Goal: Obtain resource: Download file/media

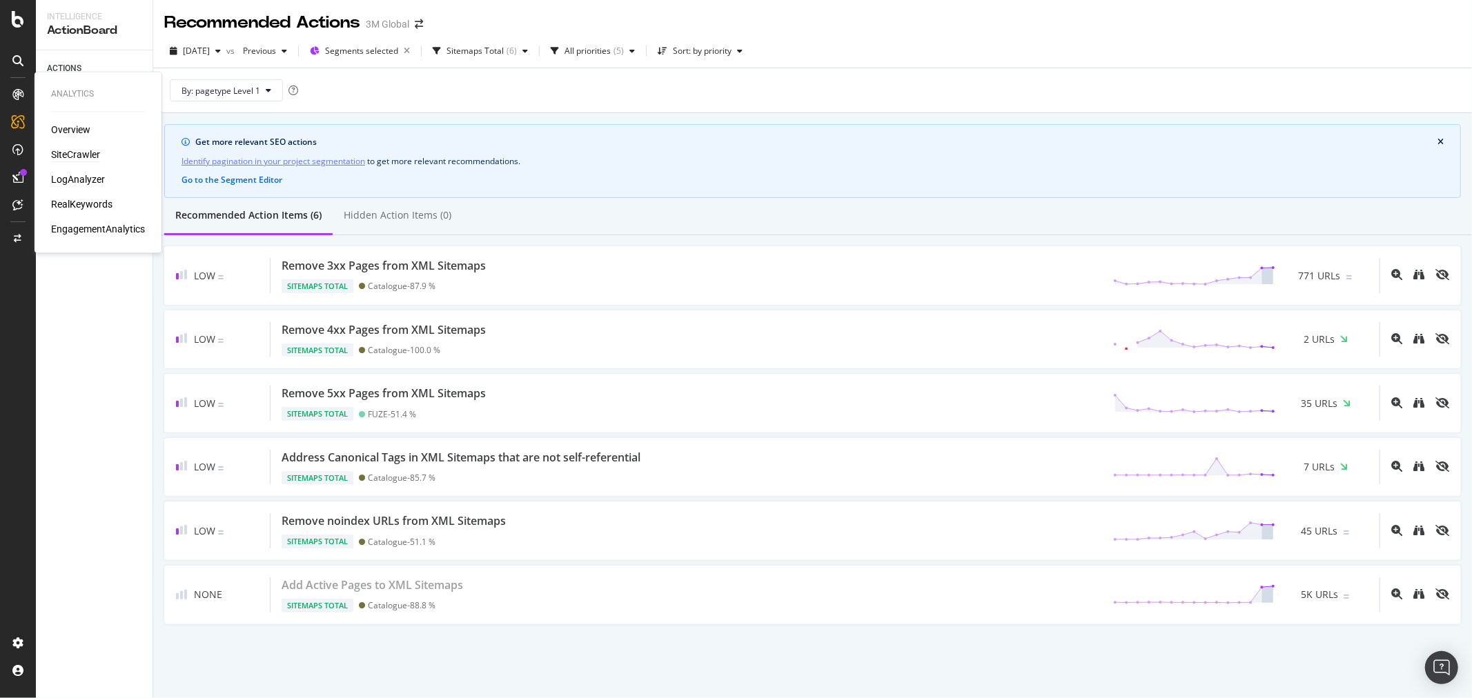
click at [90, 153] on div "SiteCrawler" at bounding box center [75, 155] width 49 height 14
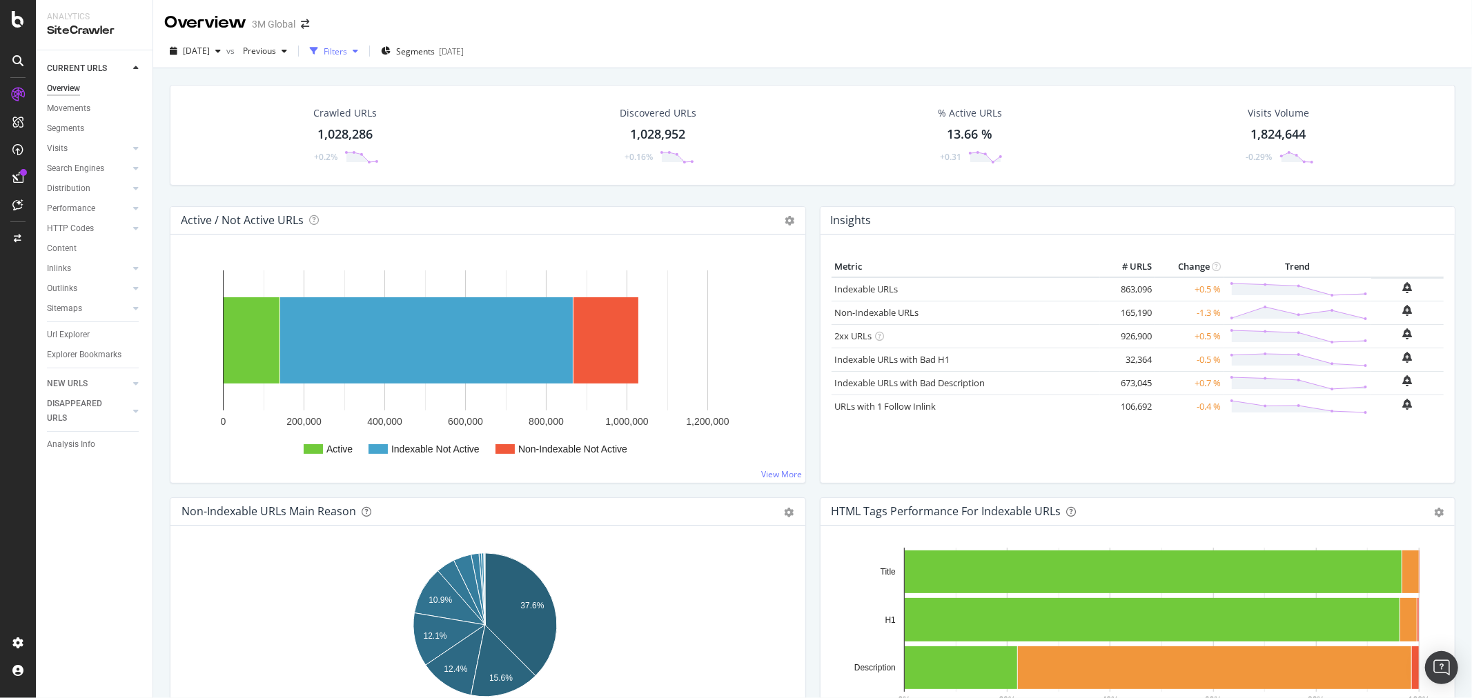
click at [347, 47] on div "Filters" at bounding box center [335, 52] width 23 height 12
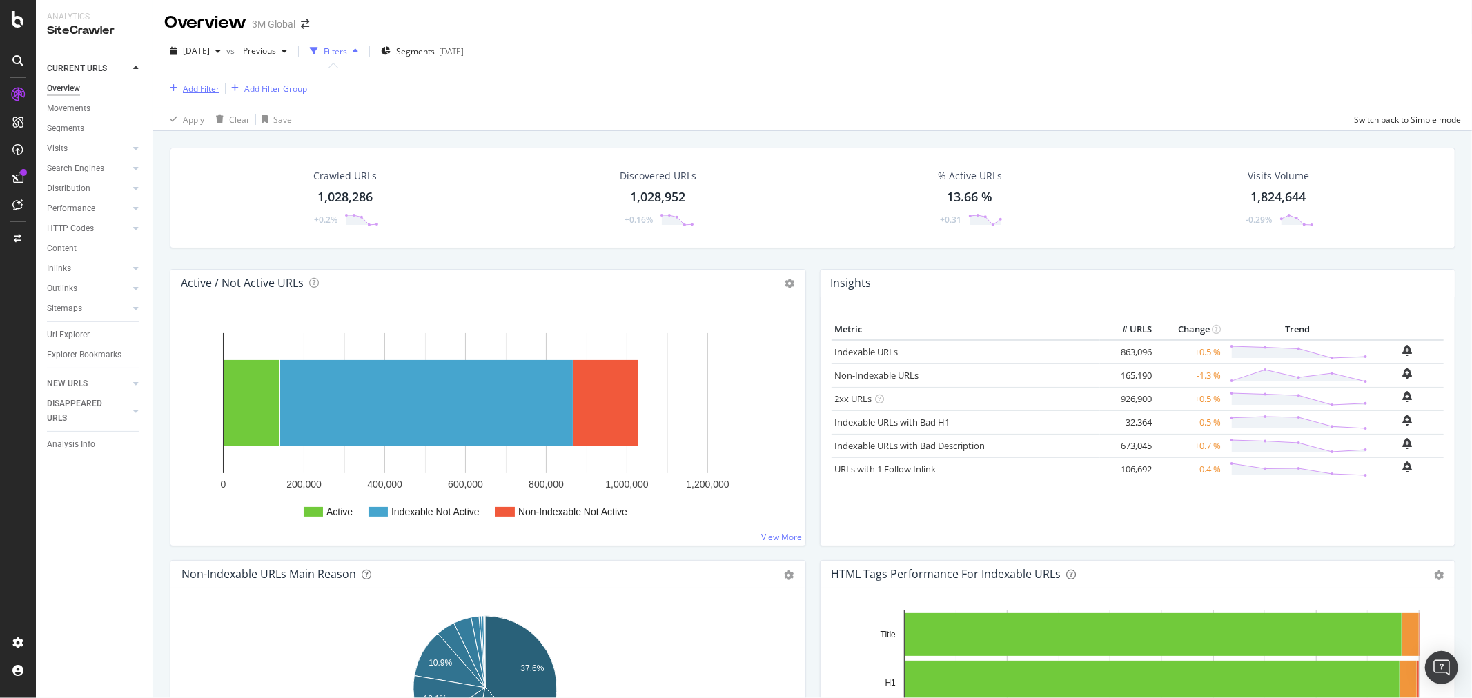
click at [198, 91] on div "Add Filter" at bounding box center [201, 89] width 37 height 12
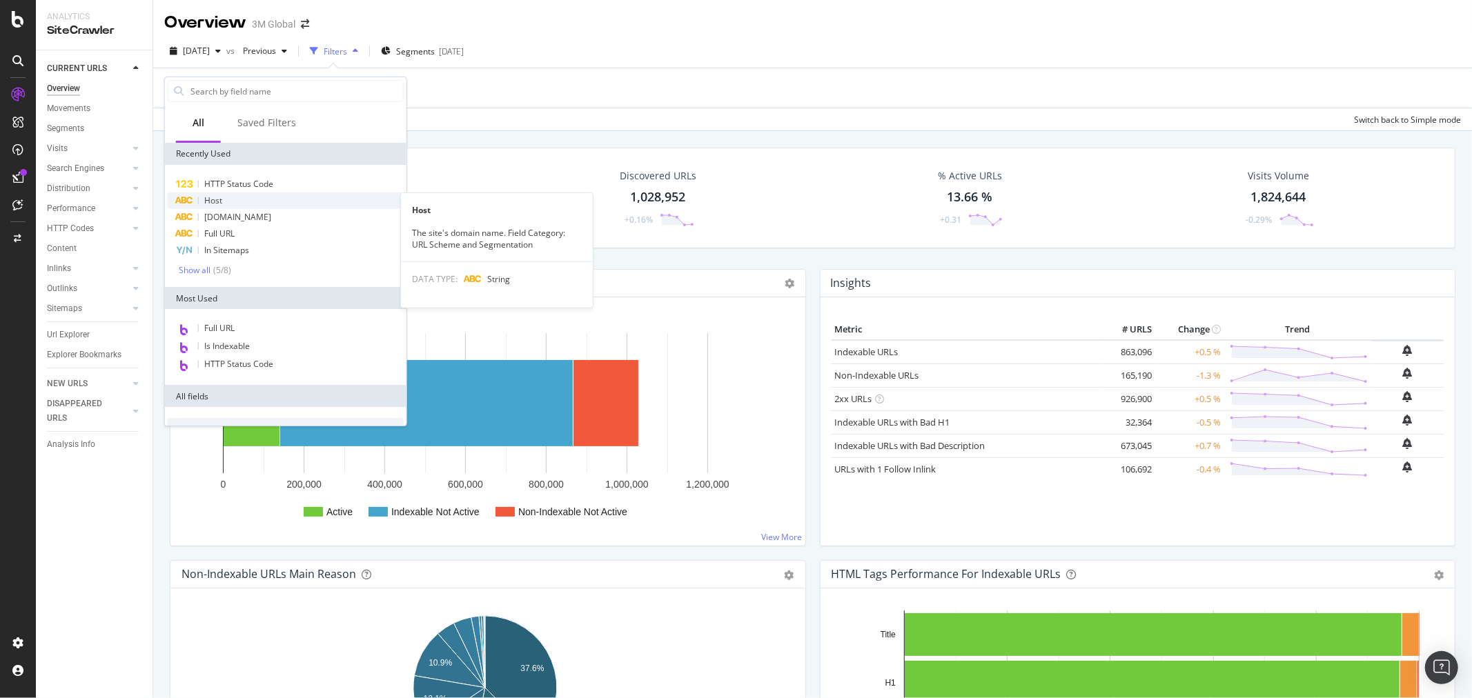
click at [225, 198] on div "Host" at bounding box center [286, 201] width 236 height 17
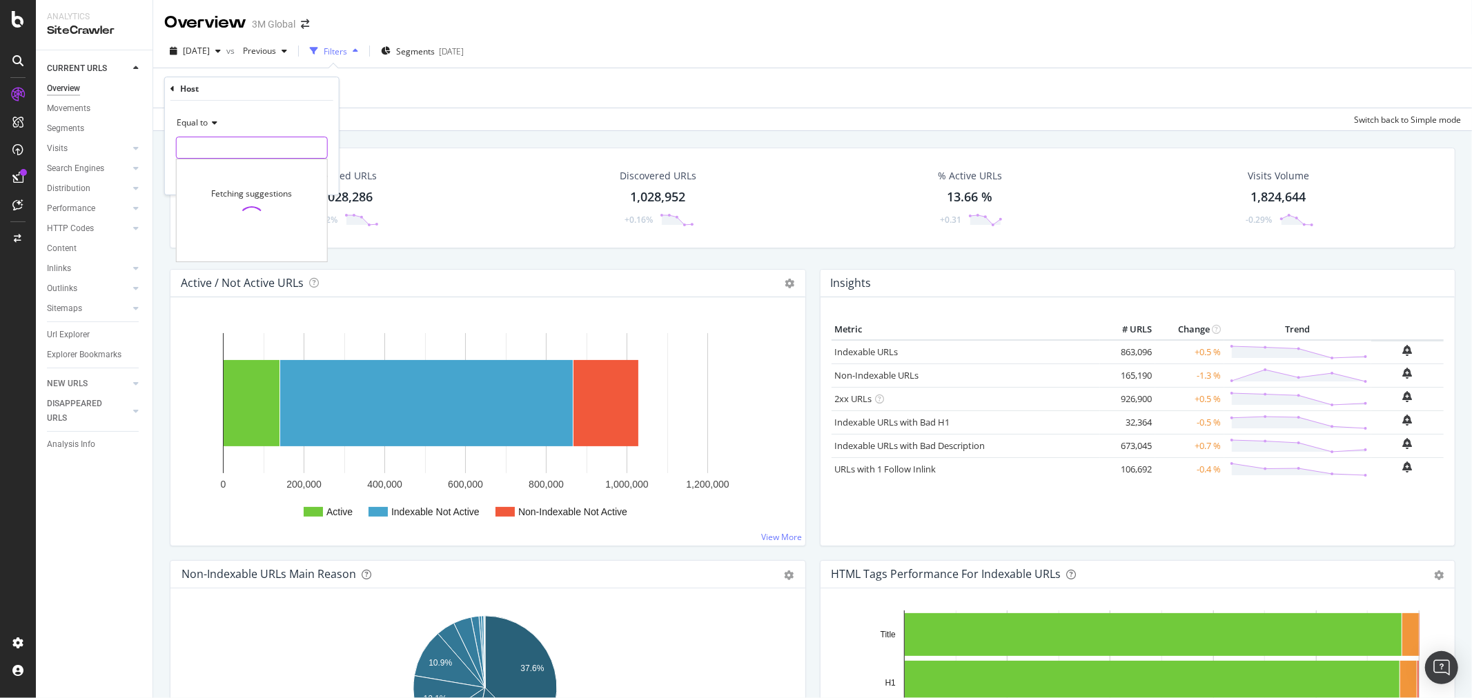
click at [240, 148] on input "text" at bounding box center [252, 148] width 150 height 22
click at [246, 168] on span "[DOMAIN_NAME]" at bounding box center [234, 166] width 108 height 12
type input "[DOMAIN_NAME]"
click at [314, 177] on div "Apply" at bounding box center [316, 177] width 21 height 12
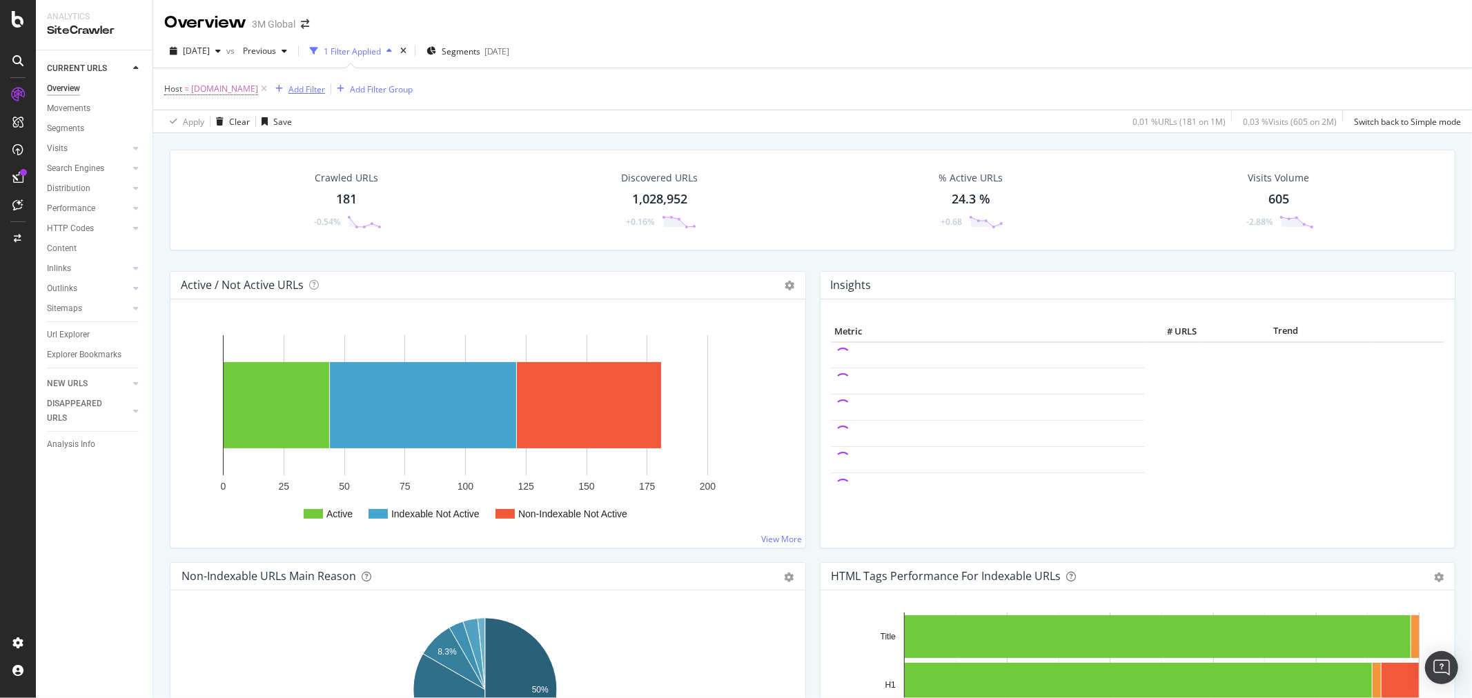
click at [325, 93] on div "Add Filter" at bounding box center [306, 90] width 37 height 12
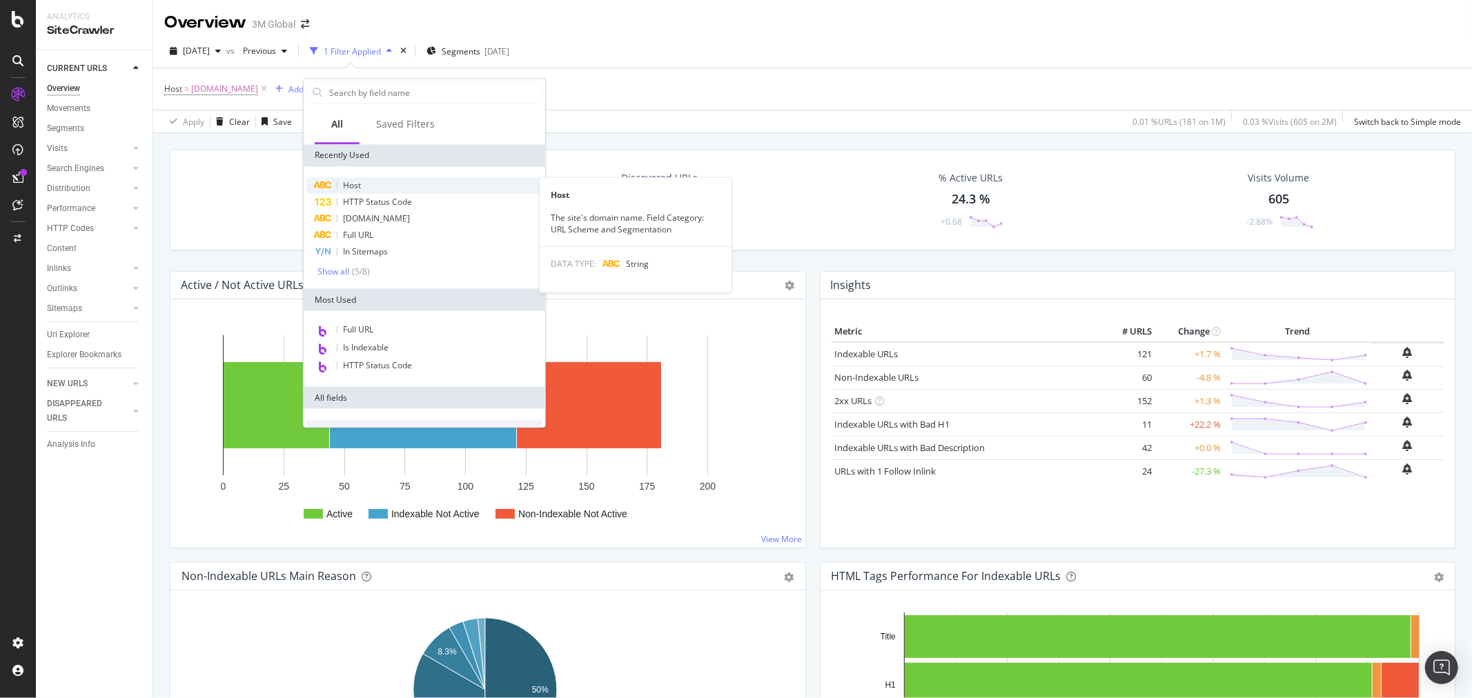
click at [375, 182] on div "Host" at bounding box center [424, 185] width 236 height 17
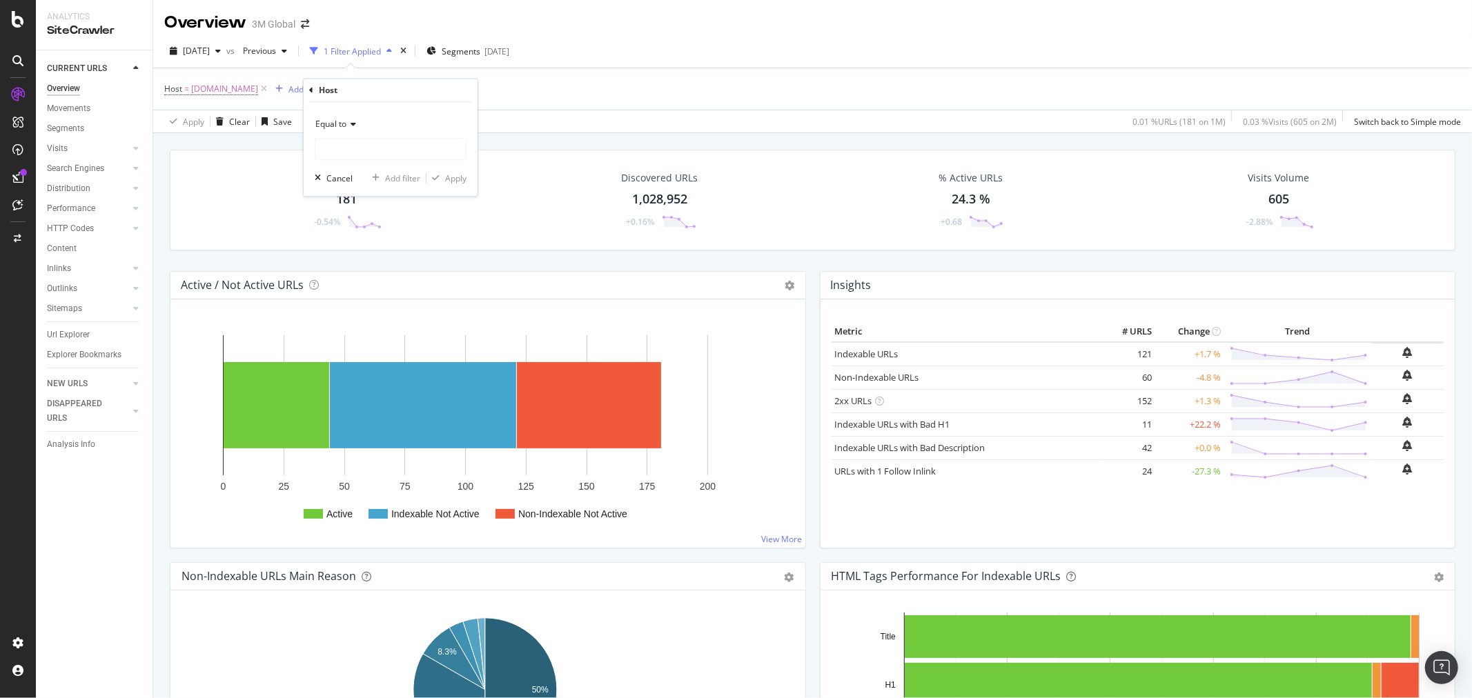
click at [308, 91] on div "Host Equal to Cancel Add filter Apply" at bounding box center [391, 137] width 174 height 117
click at [311, 88] on icon at bounding box center [311, 90] width 4 height 8
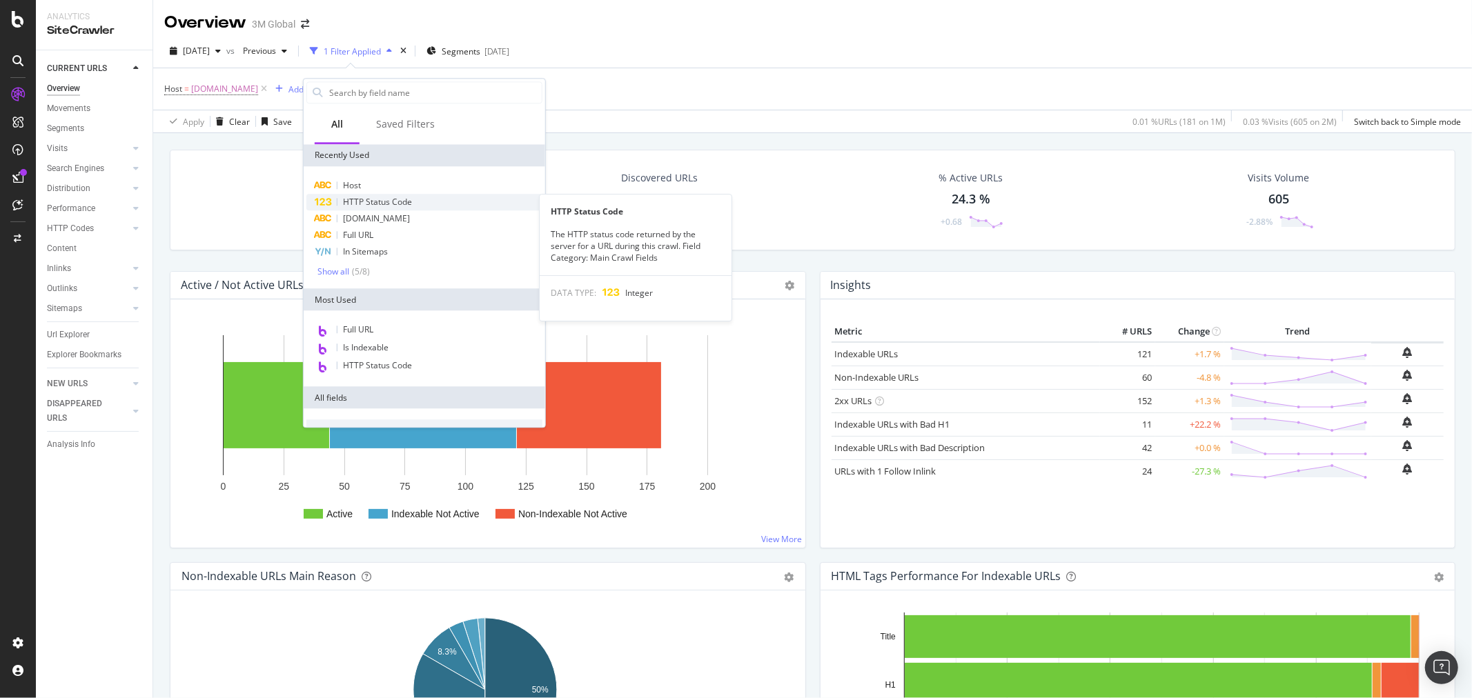
click at [374, 204] on span "HTTP Status Code" at bounding box center [377, 202] width 69 height 12
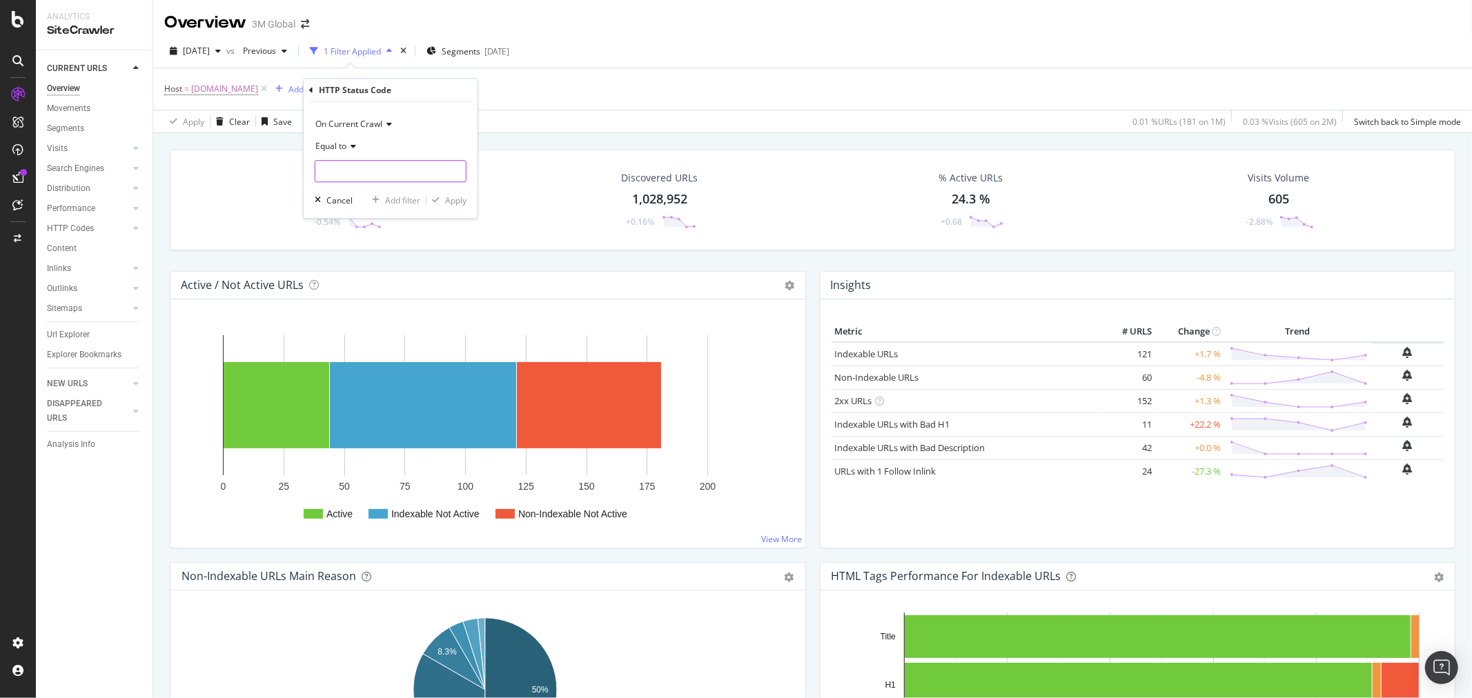
click at [369, 177] on input "number" at bounding box center [391, 171] width 152 height 22
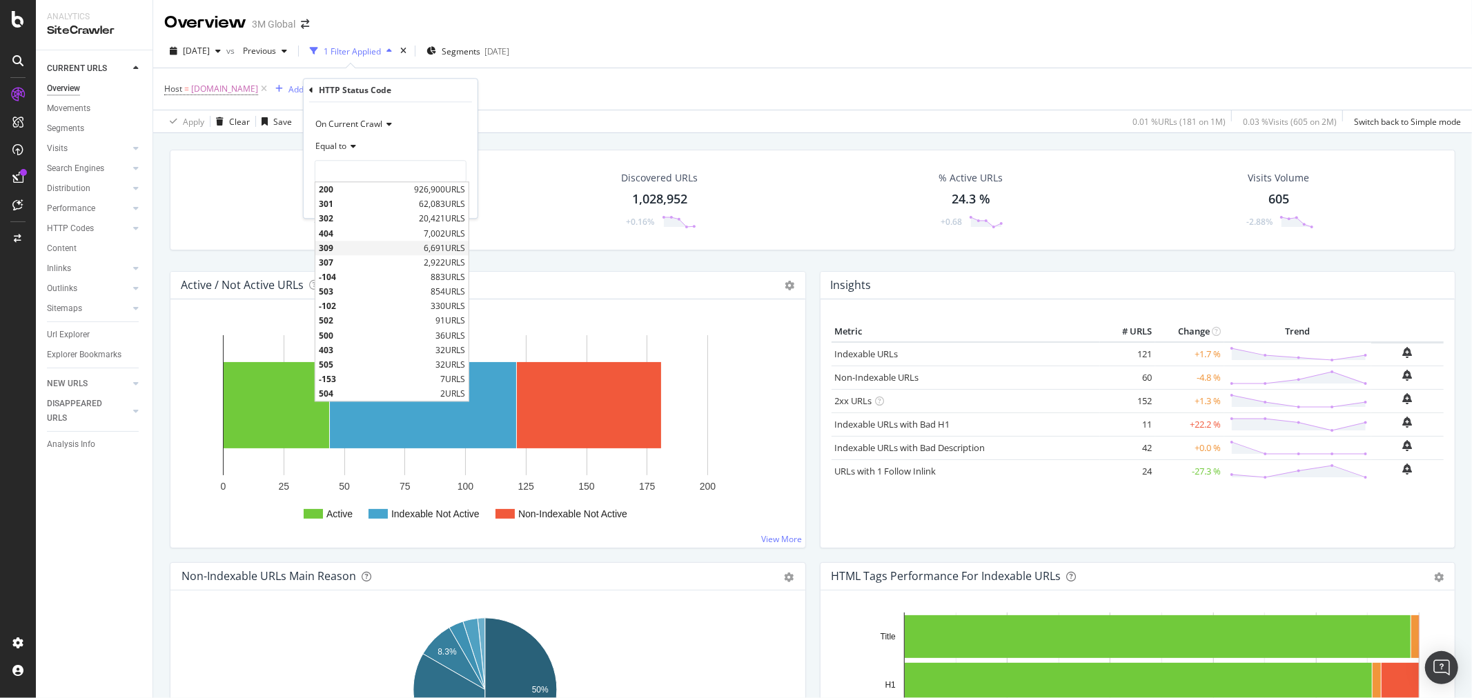
click at [355, 245] on span "309" at bounding box center [369, 248] width 101 height 12
type input "309"
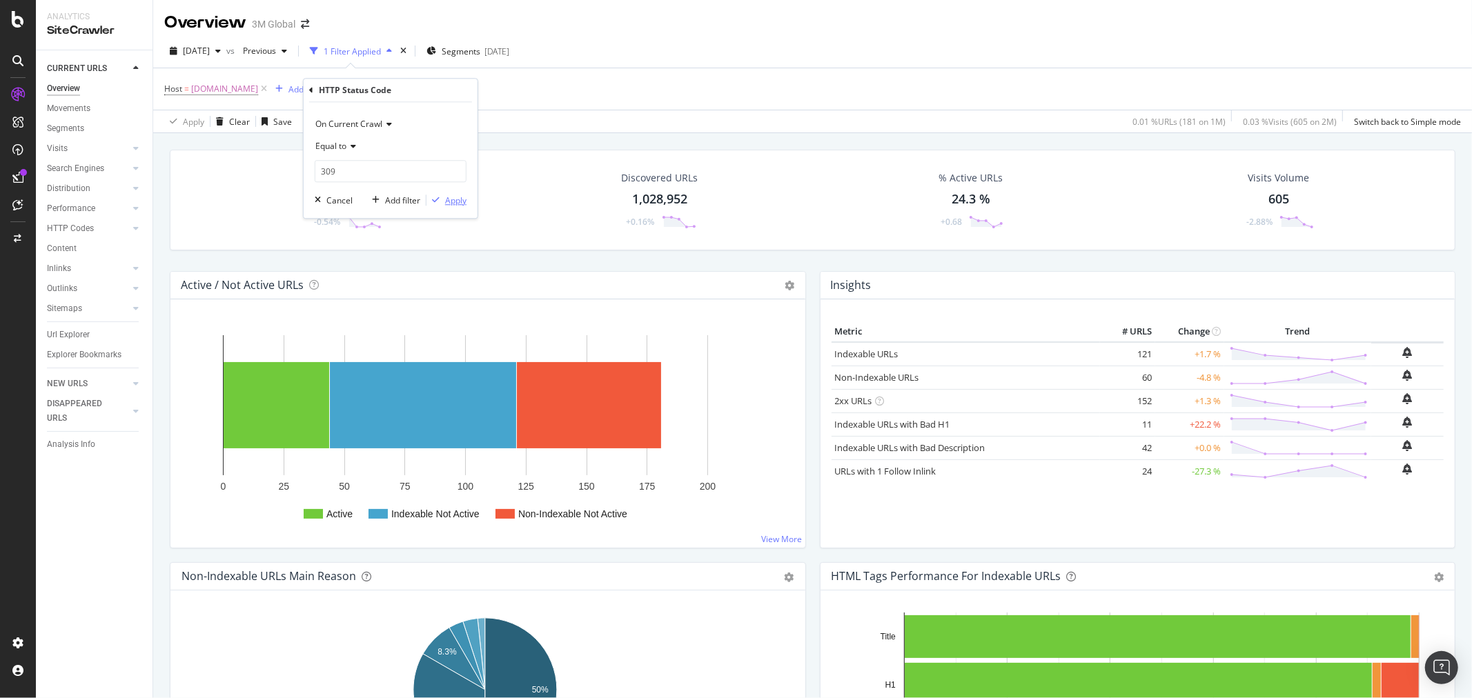
click at [458, 202] on div "Apply" at bounding box center [455, 201] width 21 height 12
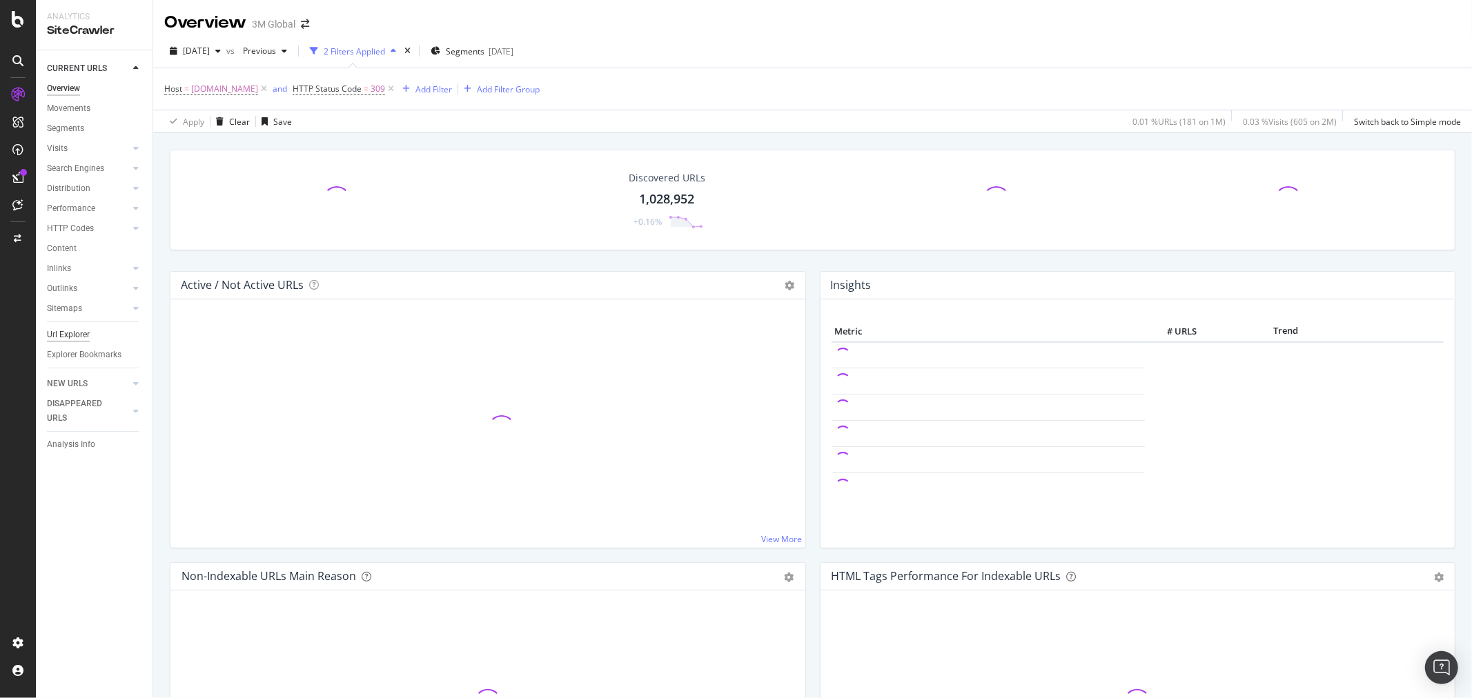
click at [80, 332] on div "Url Explorer" at bounding box center [68, 335] width 43 height 14
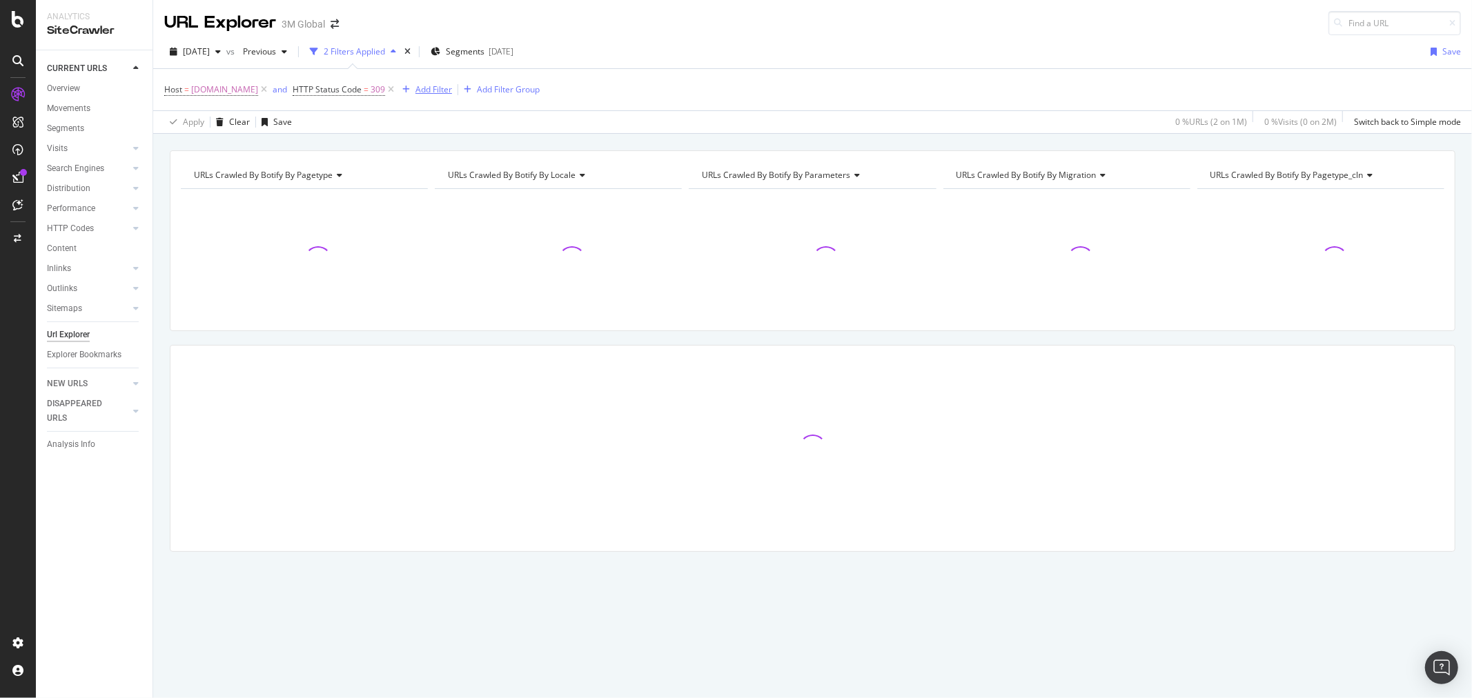
click at [452, 86] on div "Add Filter" at bounding box center [433, 90] width 37 height 12
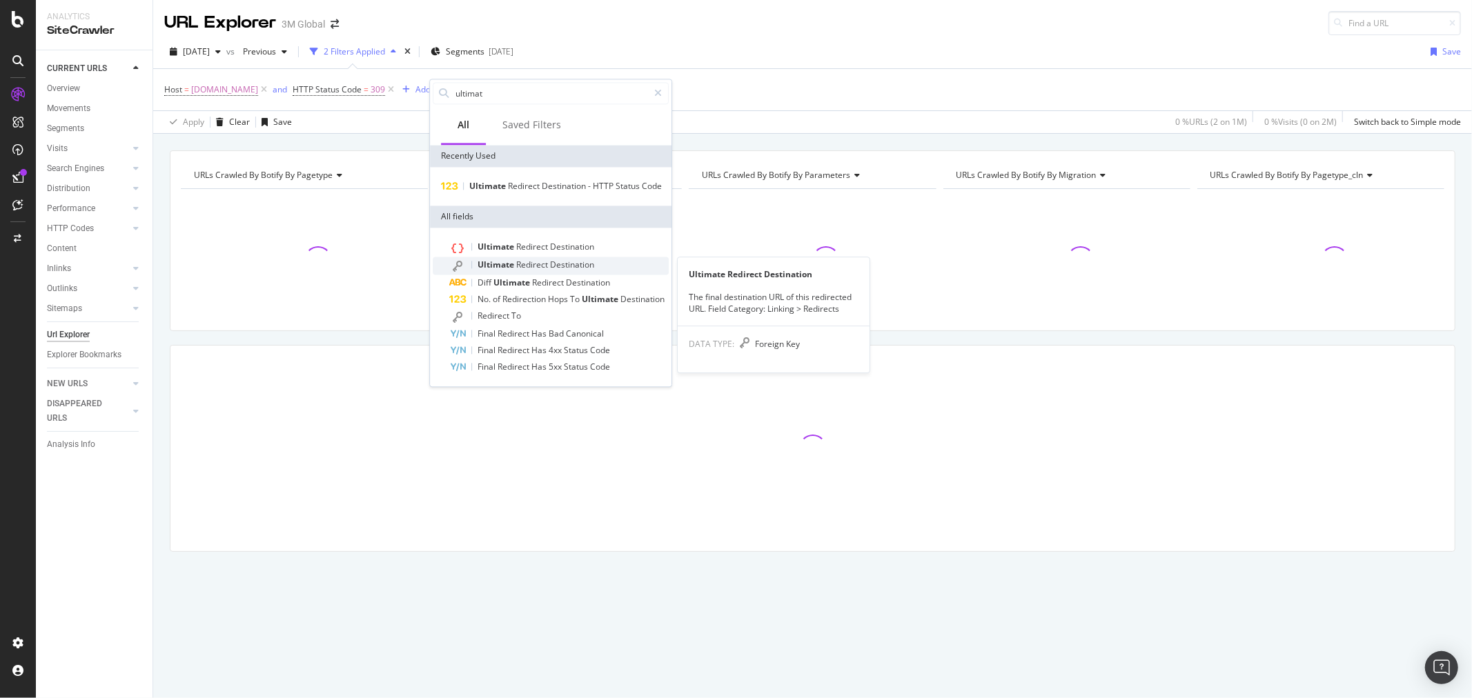
type input "ultimat"
click at [516, 262] on span "Redirect" at bounding box center [533, 265] width 34 height 12
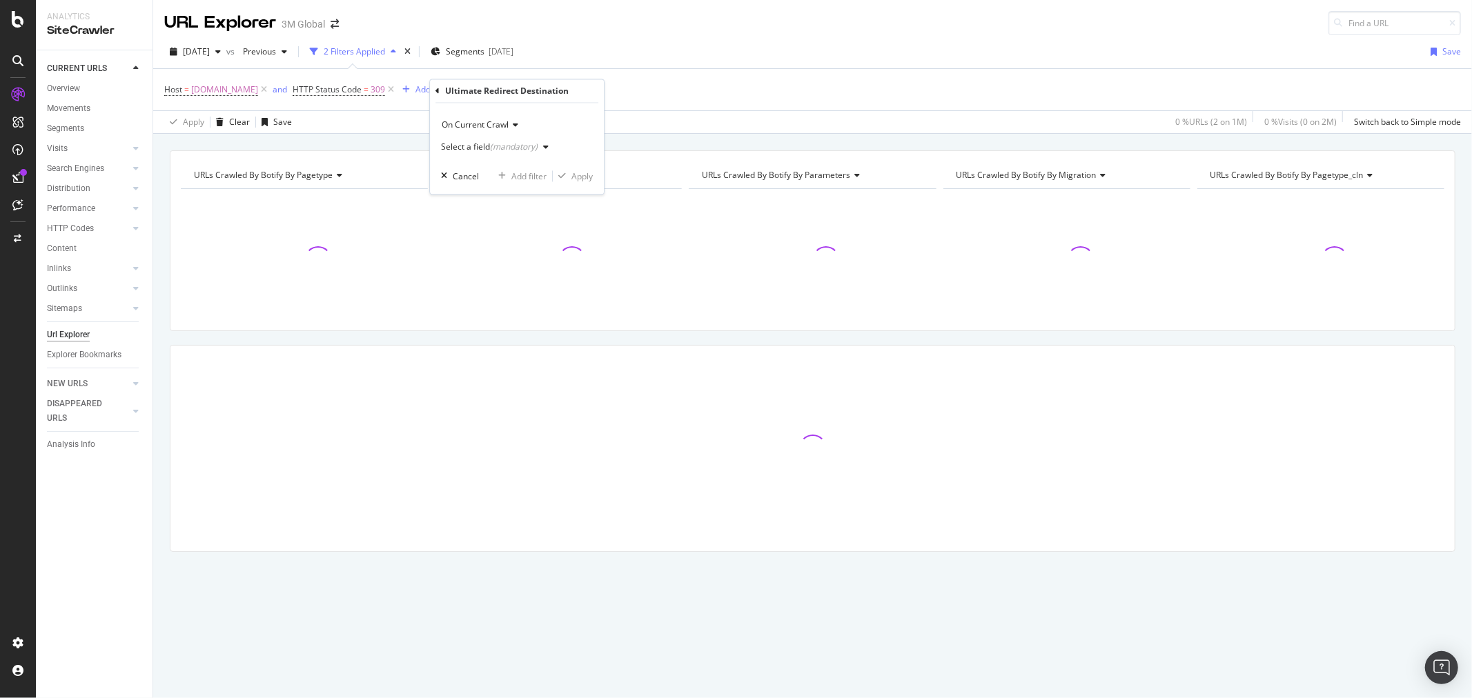
click at [507, 150] on div "(mandatory)" at bounding box center [514, 147] width 48 height 12
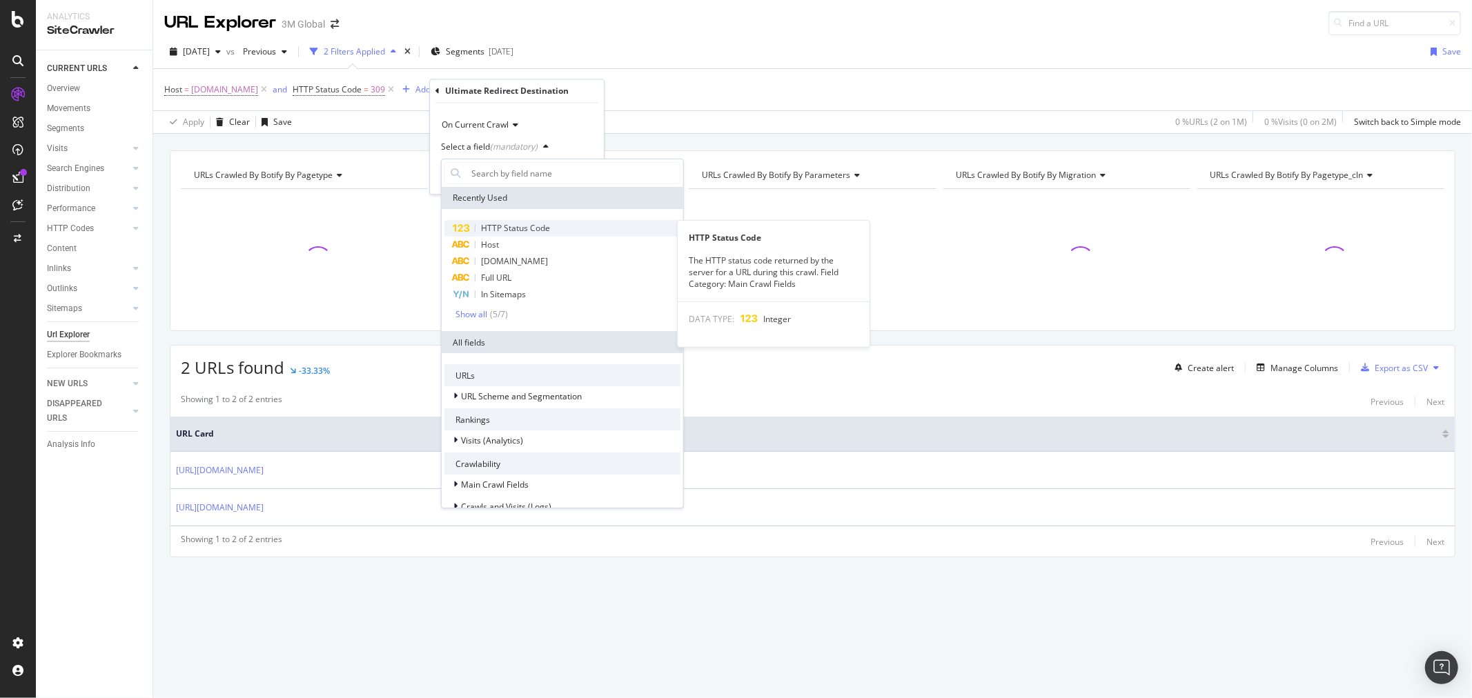
click at [523, 225] on span "HTTP Status Code" at bounding box center [515, 228] width 69 height 12
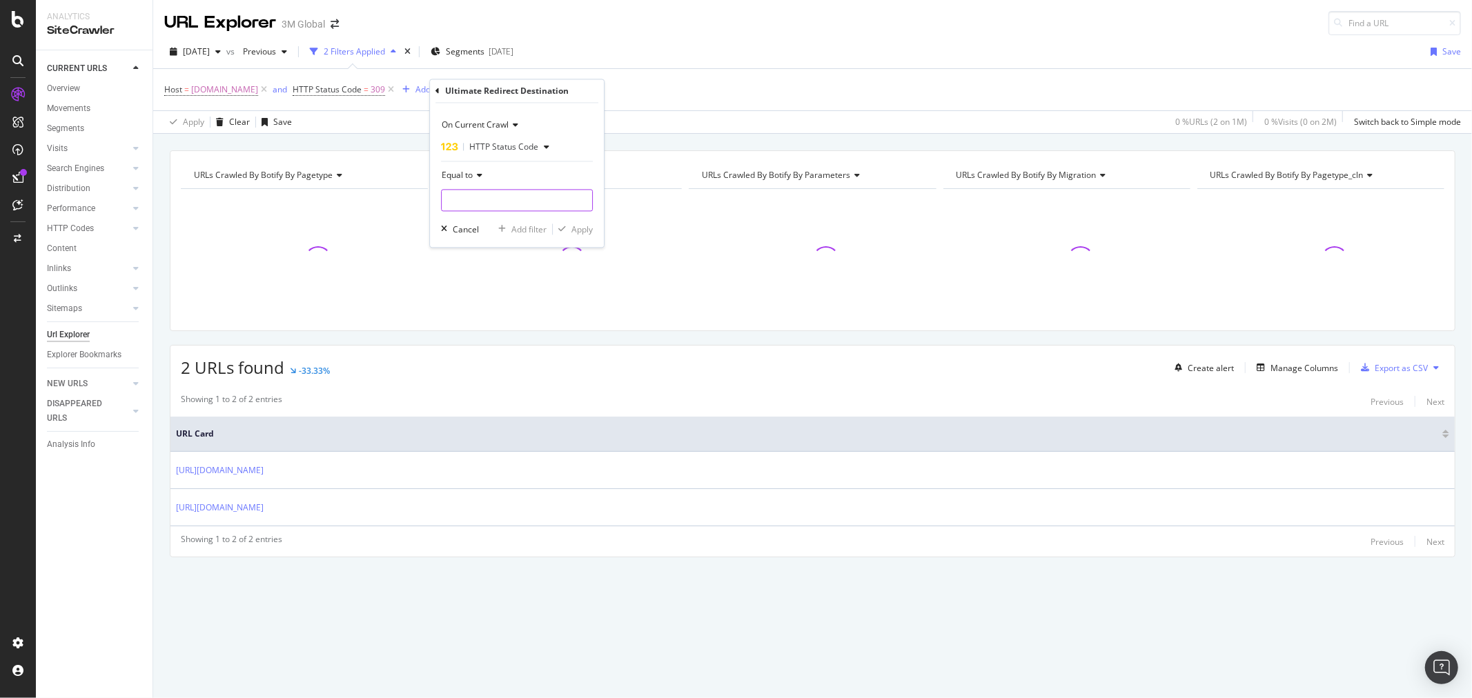
click at [513, 208] on input "number" at bounding box center [517, 201] width 152 height 22
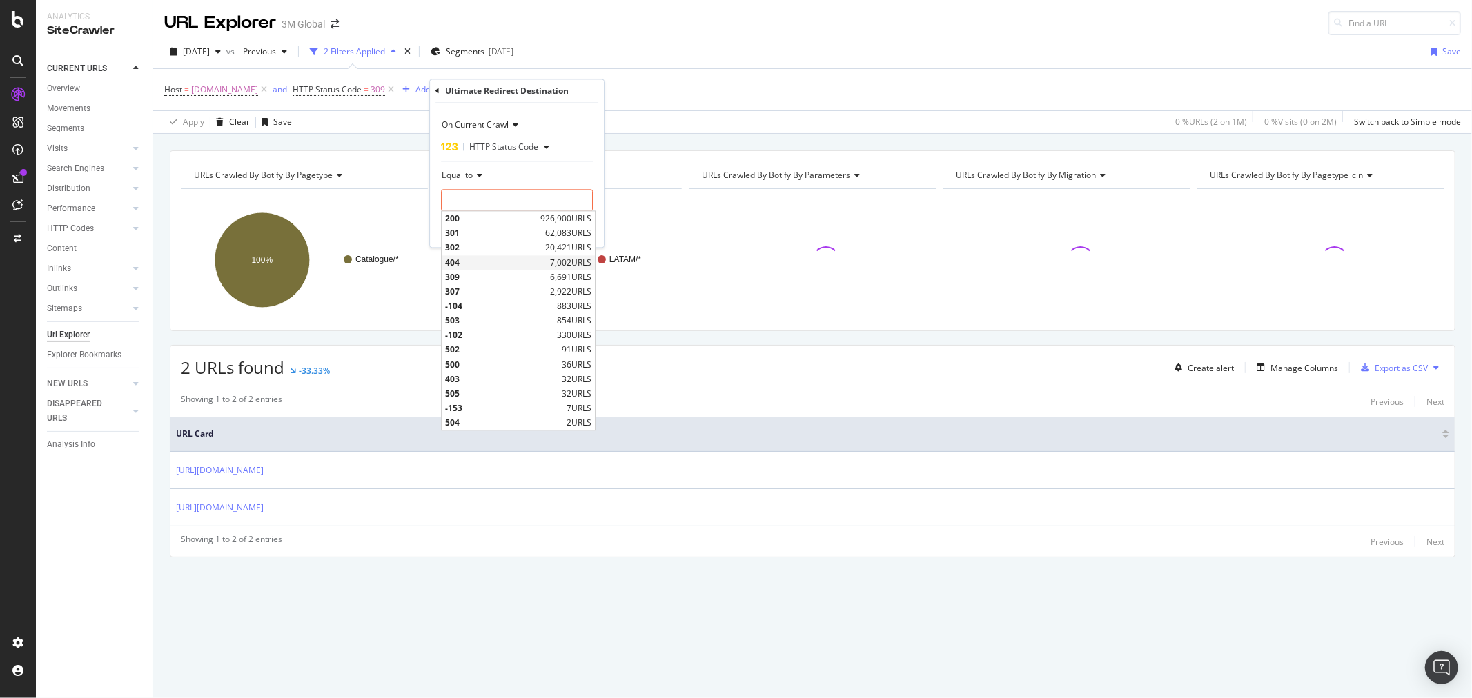
click at [492, 259] on span "404" at bounding box center [495, 263] width 101 height 12
type input "404"
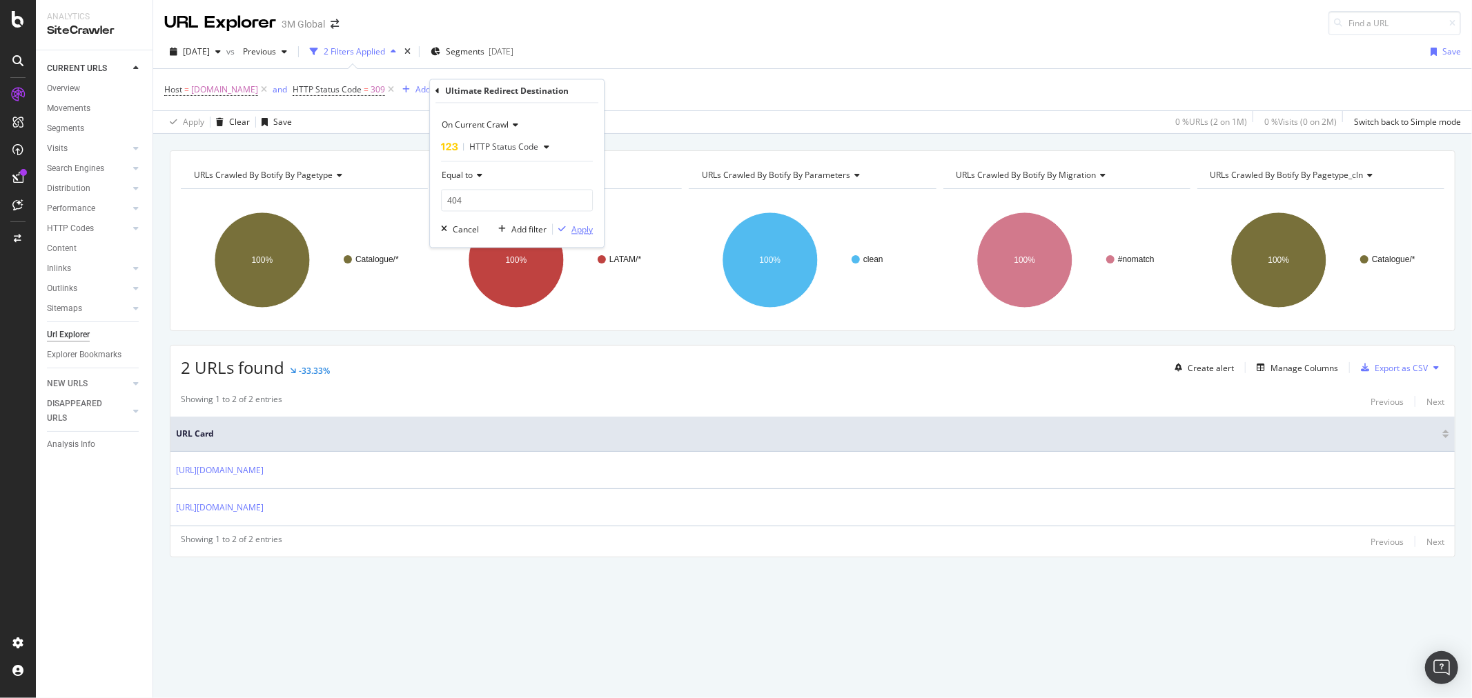
click at [587, 226] on div "Apply" at bounding box center [581, 230] width 21 height 12
click at [1320, 374] on div "Manage Columns" at bounding box center [1305, 368] width 68 height 12
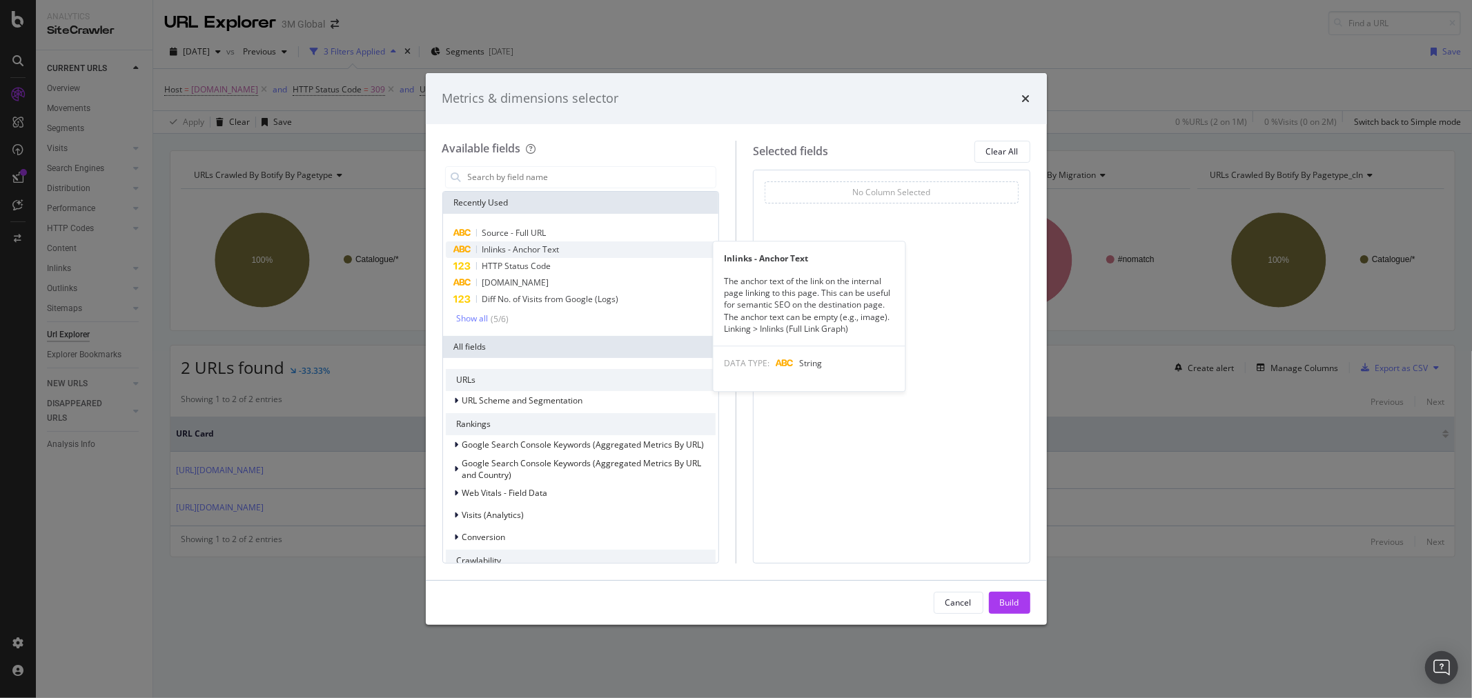
click at [540, 244] on span "Inlinks - Anchor Text" at bounding box center [520, 250] width 77 height 12
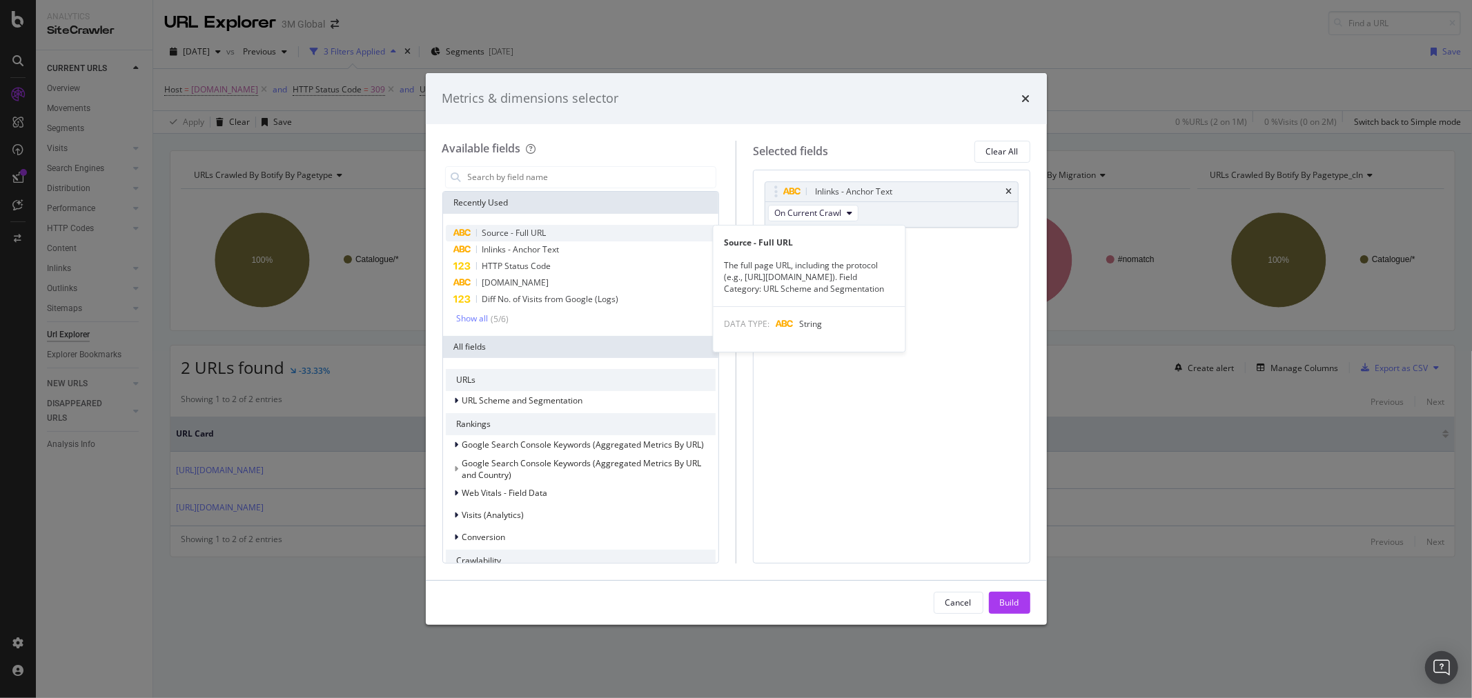
click at [541, 231] on span "Source - Full URL" at bounding box center [514, 233] width 64 height 12
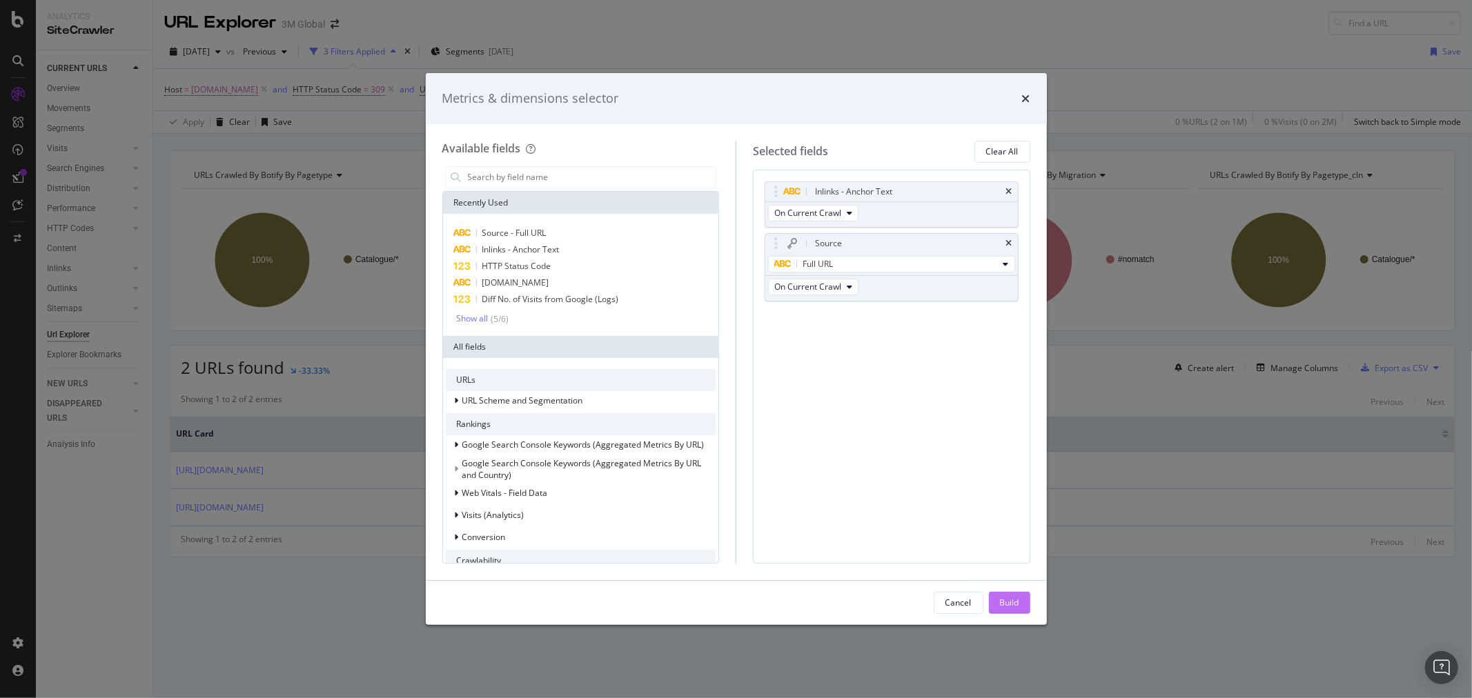
click at [1012, 598] on div "Build" at bounding box center [1009, 603] width 19 height 12
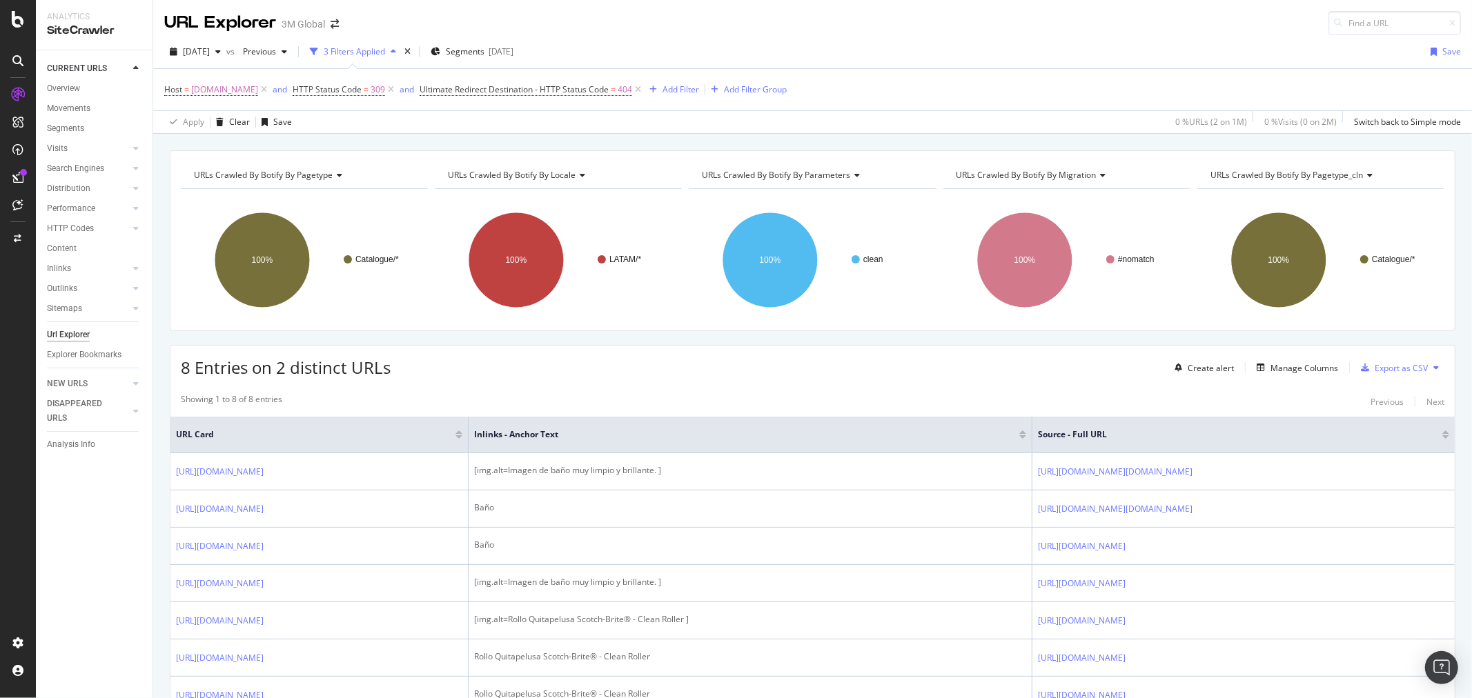
click at [1429, 371] on button at bounding box center [1436, 368] width 17 height 22
click at [1375, 371] on span "Export XML Sitemaps" at bounding box center [1364, 369] width 81 height 12
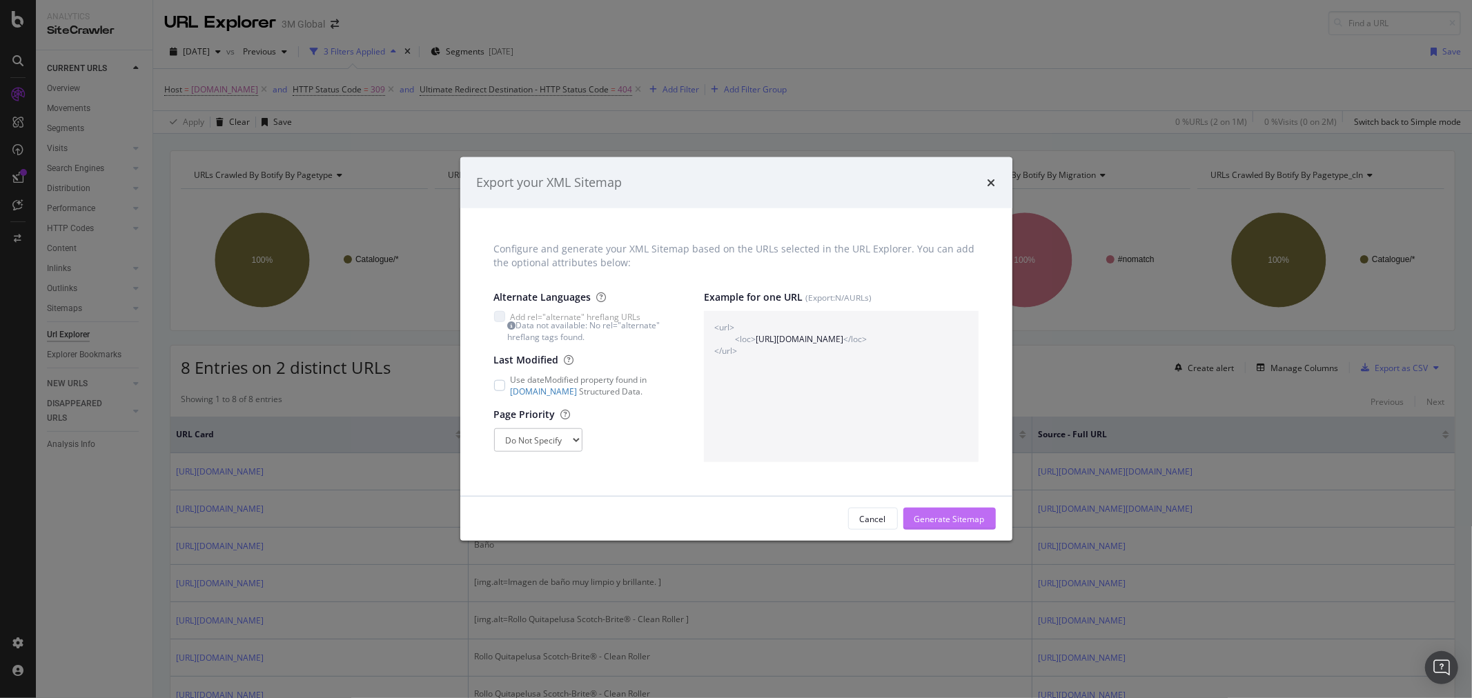
click at [963, 518] on div "Generate Sitemap" at bounding box center [949, 519] width 70 height 12
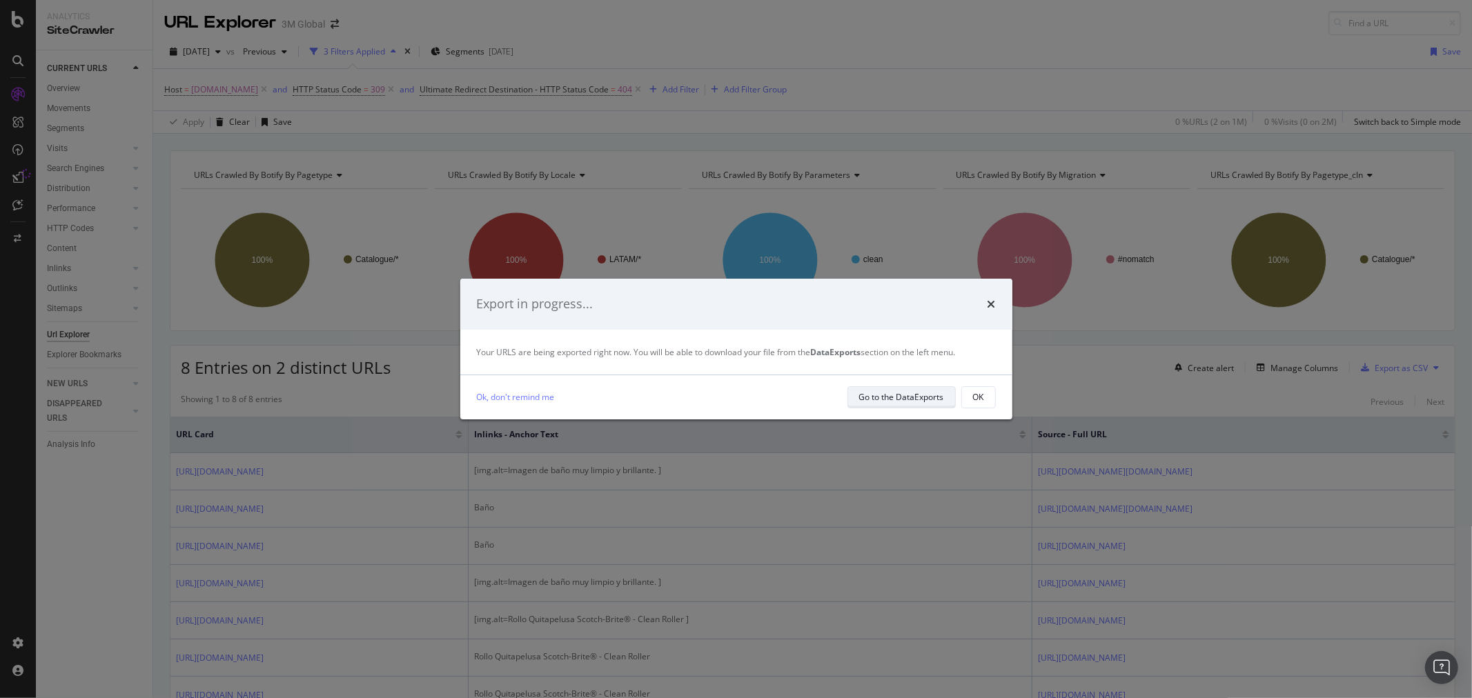
click at [904, 398] on div "Go to the DataExports" at bounding box center [901, 397] width 85 height 12
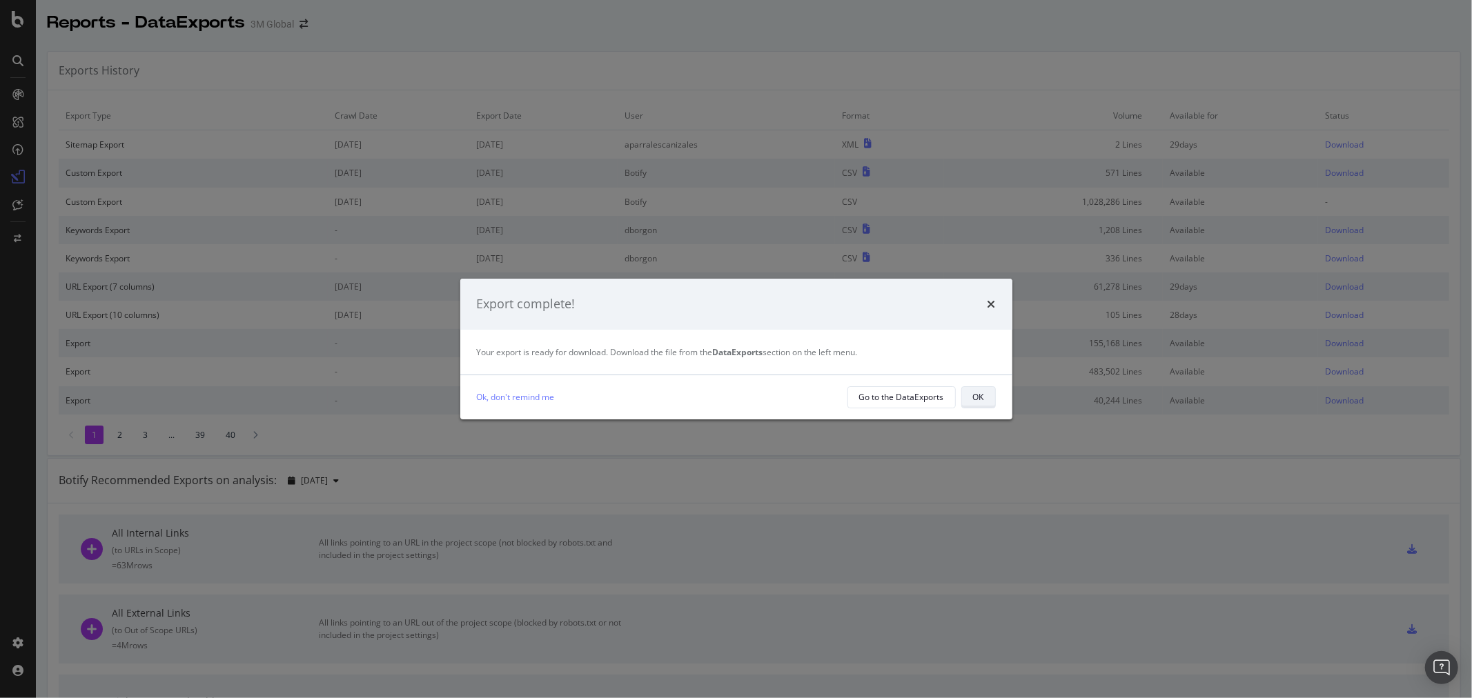
drag, startPoint x: 972, startPoint y: 409, endPoint x: 984, endPoint y: 408, distance: 12.4
click at [975, 408] on div "Ok, don't remind me Go to the DataExports OK" at bounding box center [736, 397] width 552 height 44
click at [985, 402] on button "OK" at bounding box center [978, 397] width 35 height 22
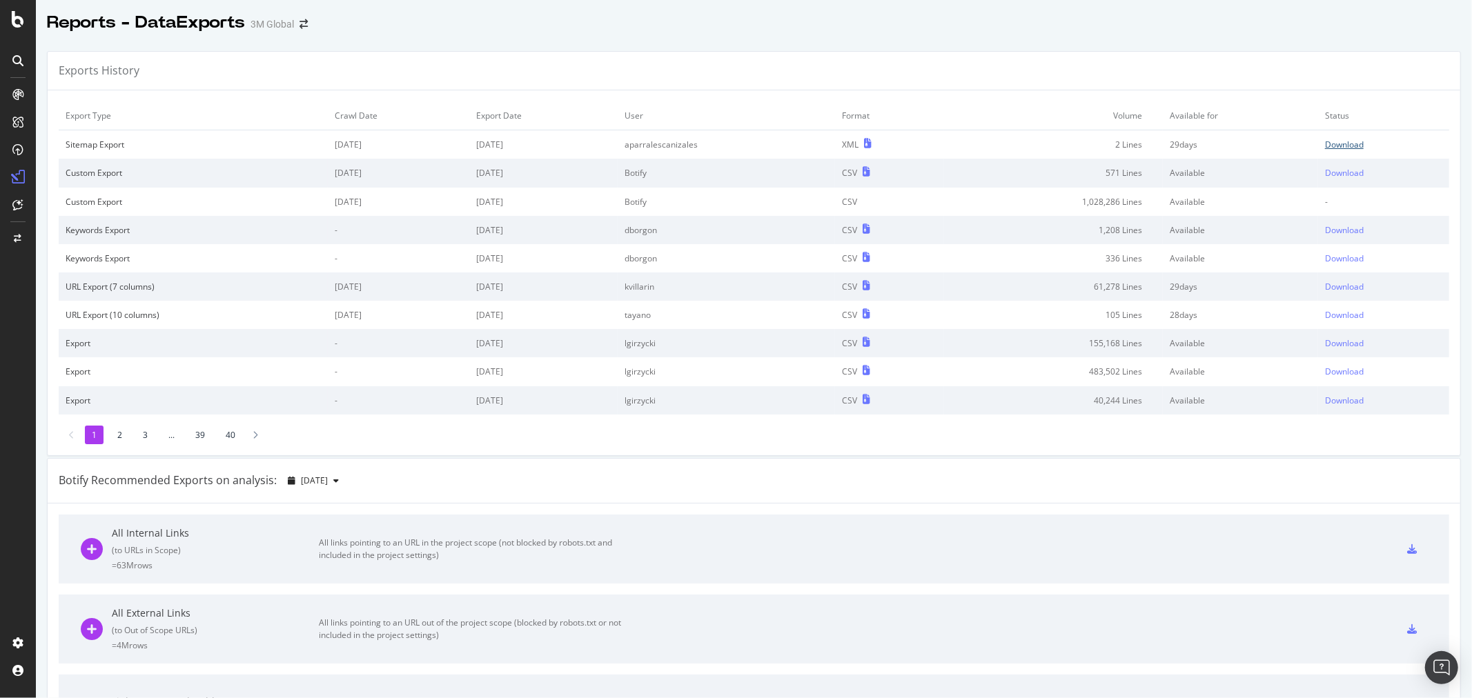
click at [1333, 142] on div "Download" at bounding box center [1344, 145] width 39 height 12
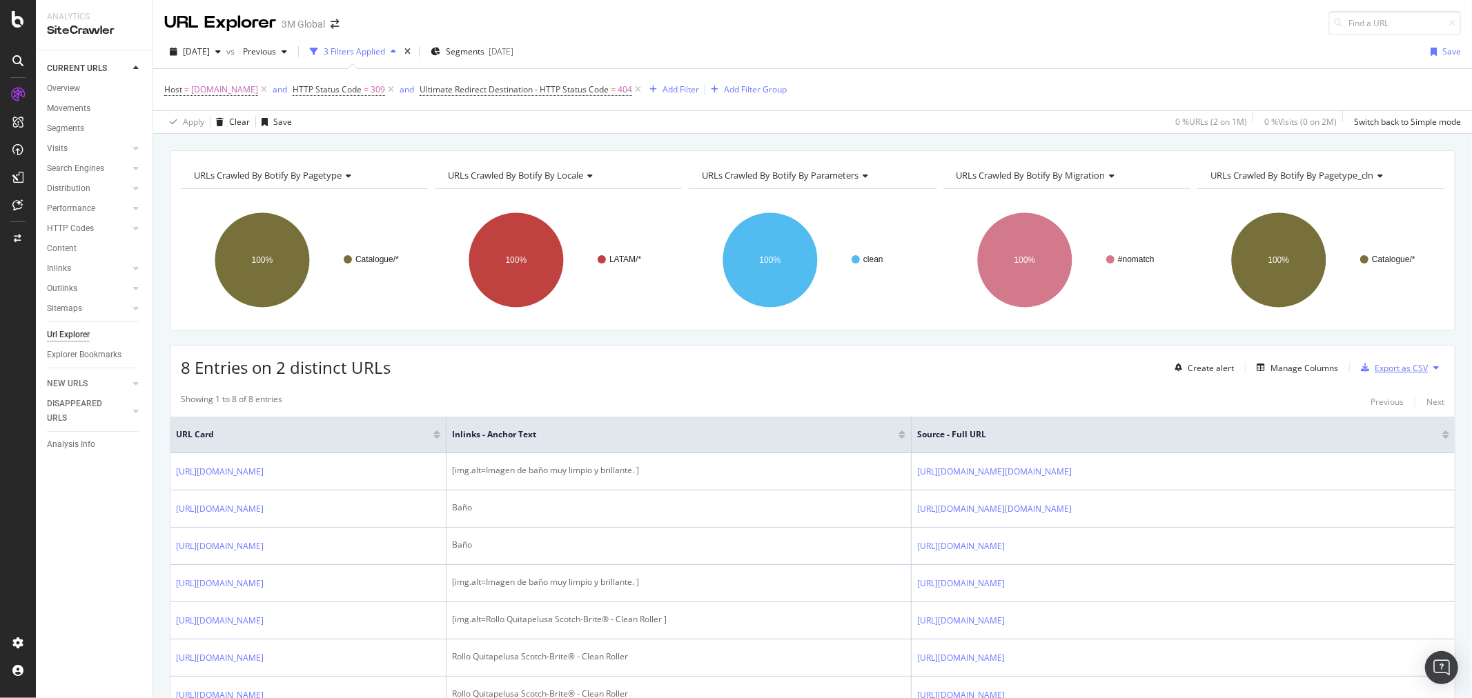
click at [1382, 364] on div "Export as CSV" at bounding box center [1401, 368] width 53 height 12
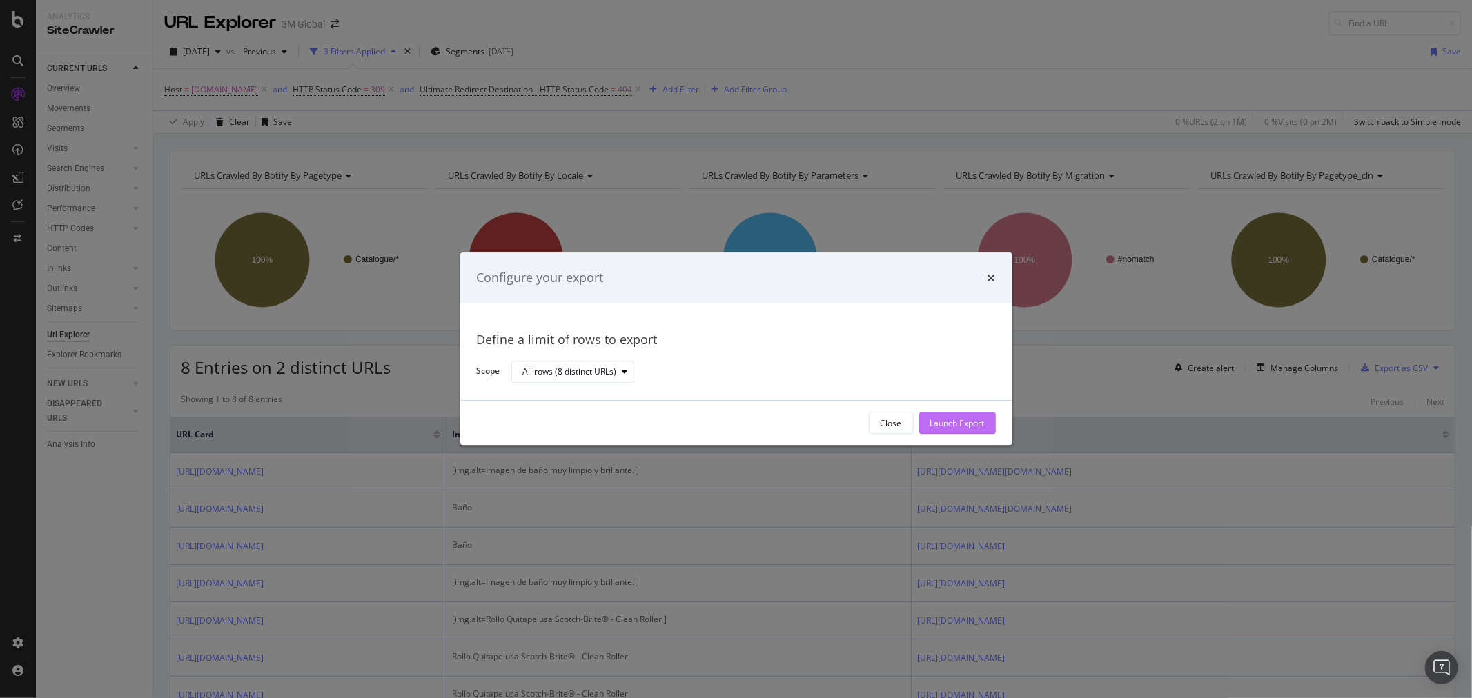
click at [972, 420] on div "Launch Export" at bounding box center [957, 424] width 55 height 12
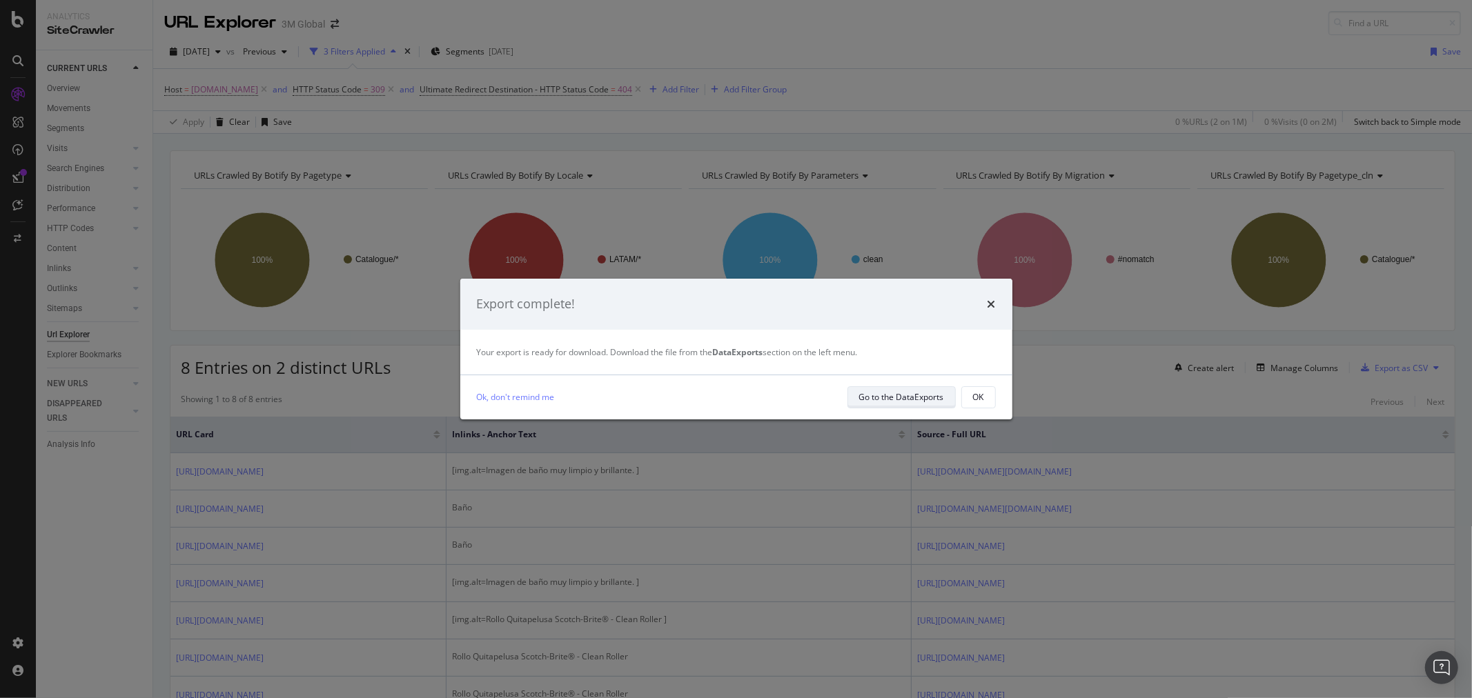
click at [909, 392] on div "Go to the DataExports" at bounding box center [901, 397] width 85 height 12
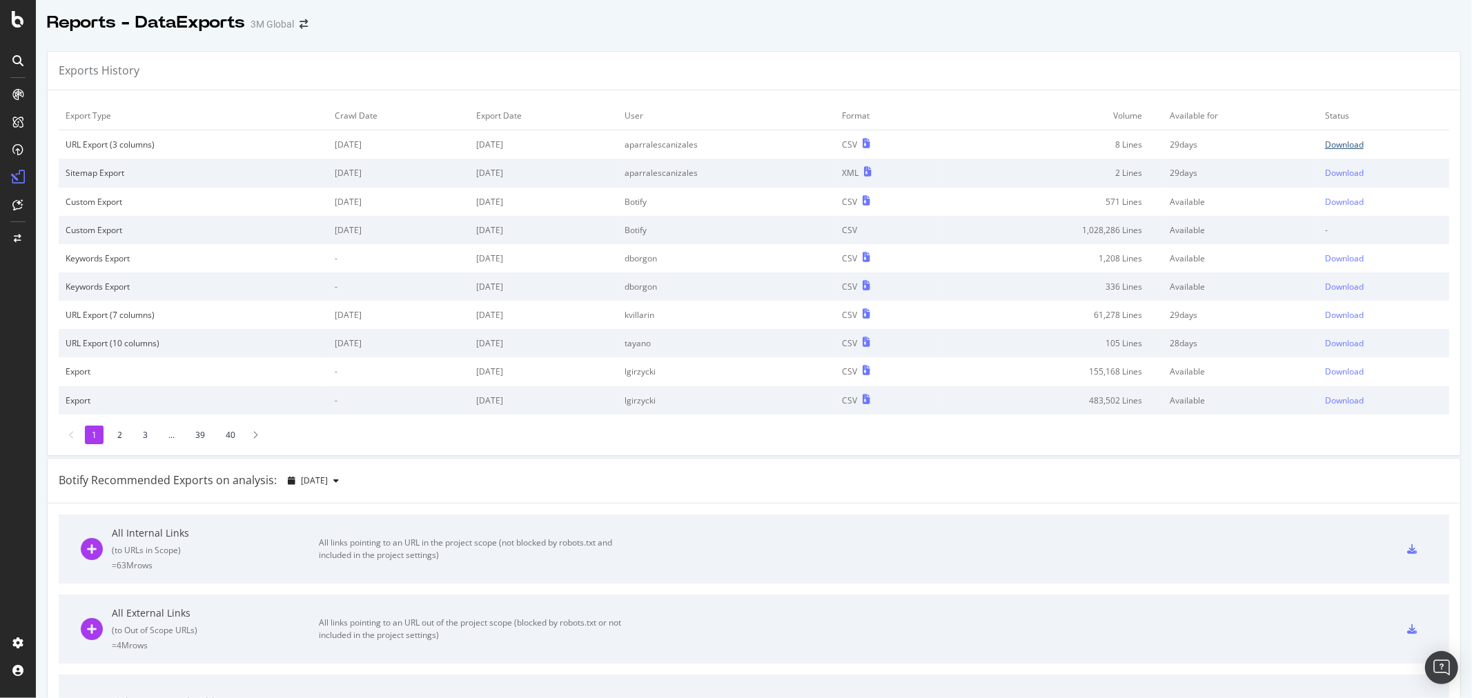
click at [1335, 146] on div "Download" at bounding box center [1344, 145] width 39 height 12
